Goal: Obtain resource: Download file/media

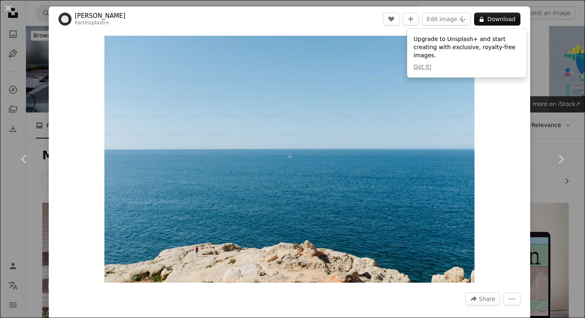
scroll to position [689, 0]
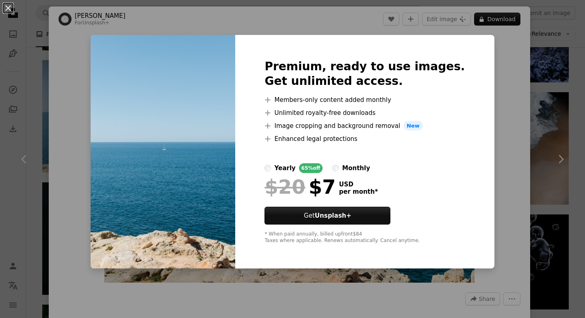
click at [508, 149] on div "An X shape Premium, ready to use images. Get unlimited access. A plus sign Memb…" at bounding box center [292, 159] width 585 height 318
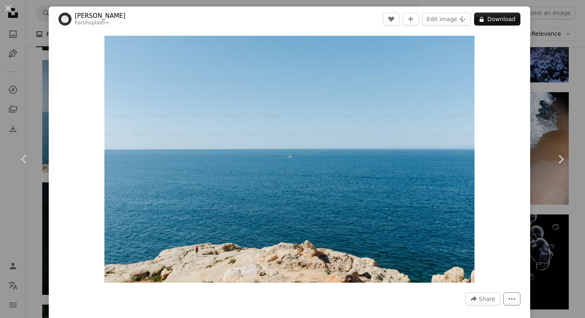
click at [516, 302] on icon "More Actions" at bounding box center [512, 299] width 7 height 7
click at [504, 228] on dialog "An X shape Chevron left Chevron right [PERSON_NAME] For Unsplash+ A heart A plu…" at bounding box center [292, 159] width 585 height 318
click at [7, 13] on button "An X shape" at bounding box center [8, 8] width 10 height 10
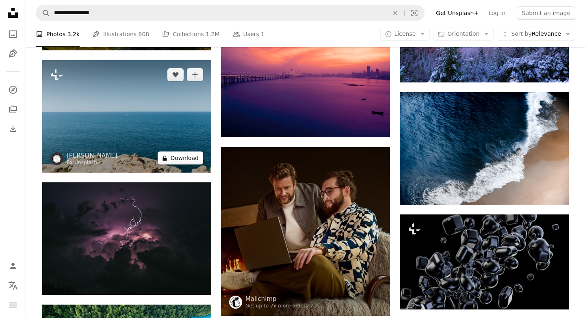
click at [187, 160] on button "A lock Download" at bounding box center [181, 158] width 46 height 13
